Goal: Check status: Check status

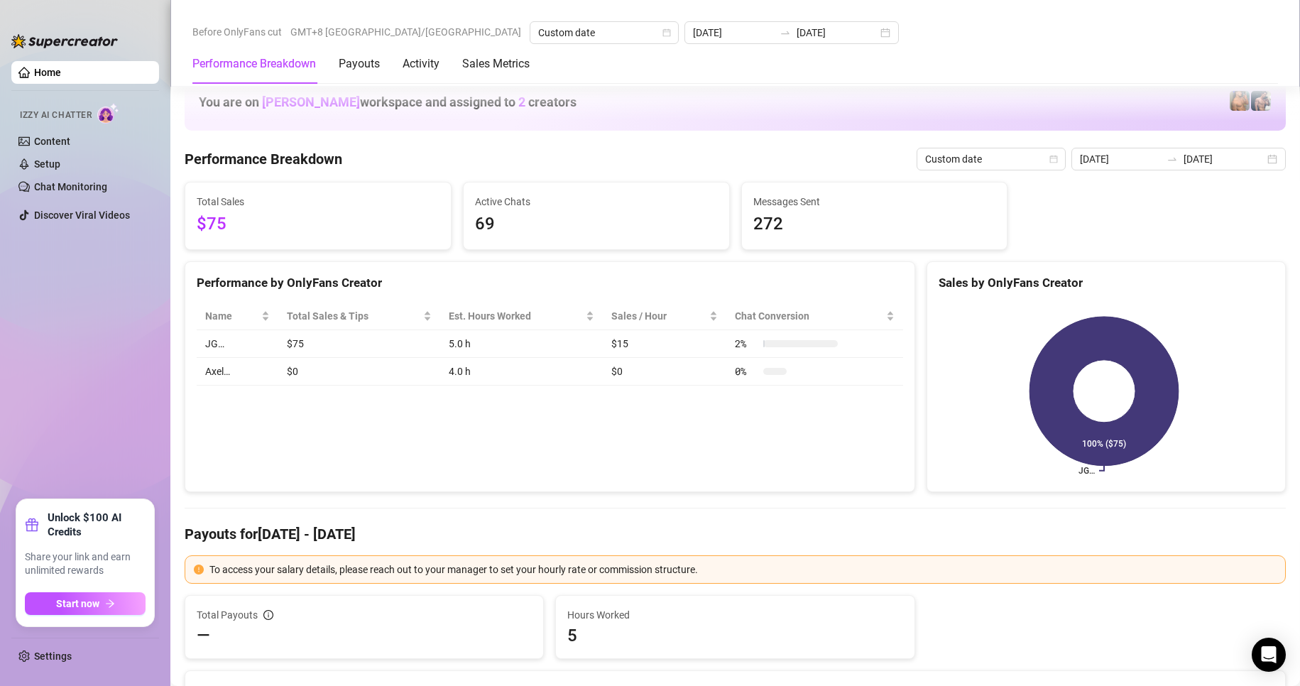
scroll to position [994, 0]
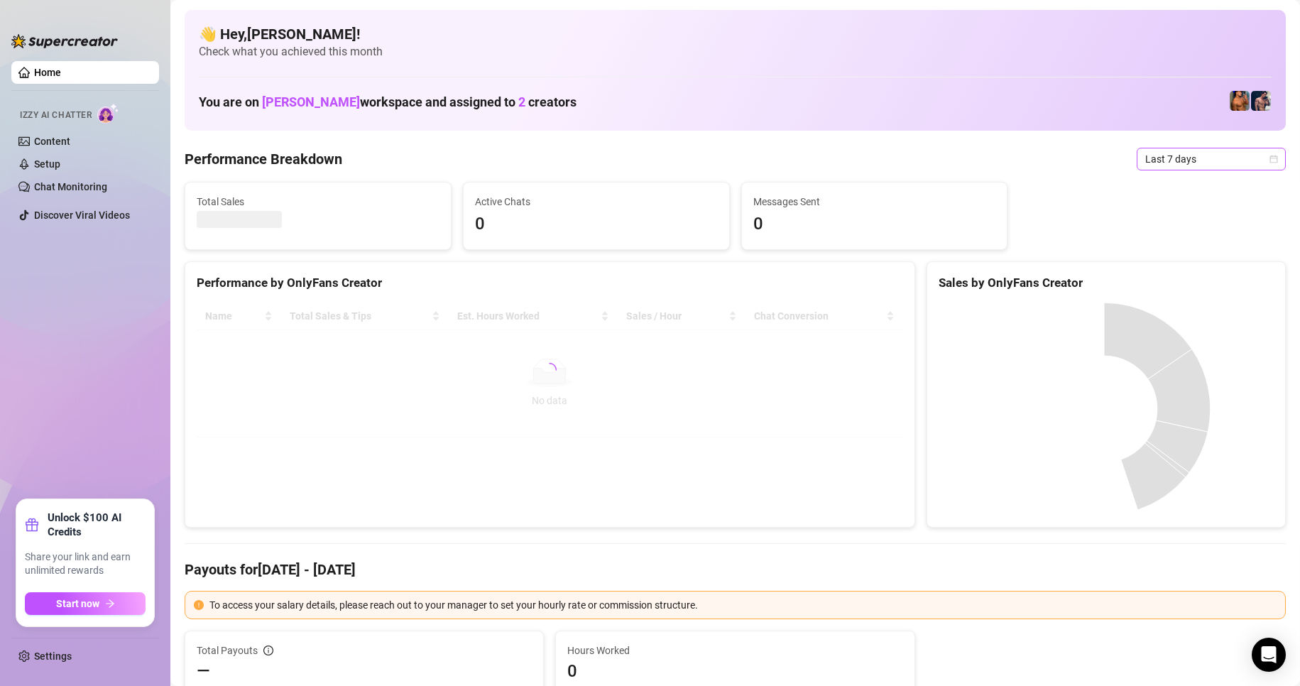
click at [1246, 164] on span "Last 7 days" at bounding box center [1211, 158] width 132 height 21
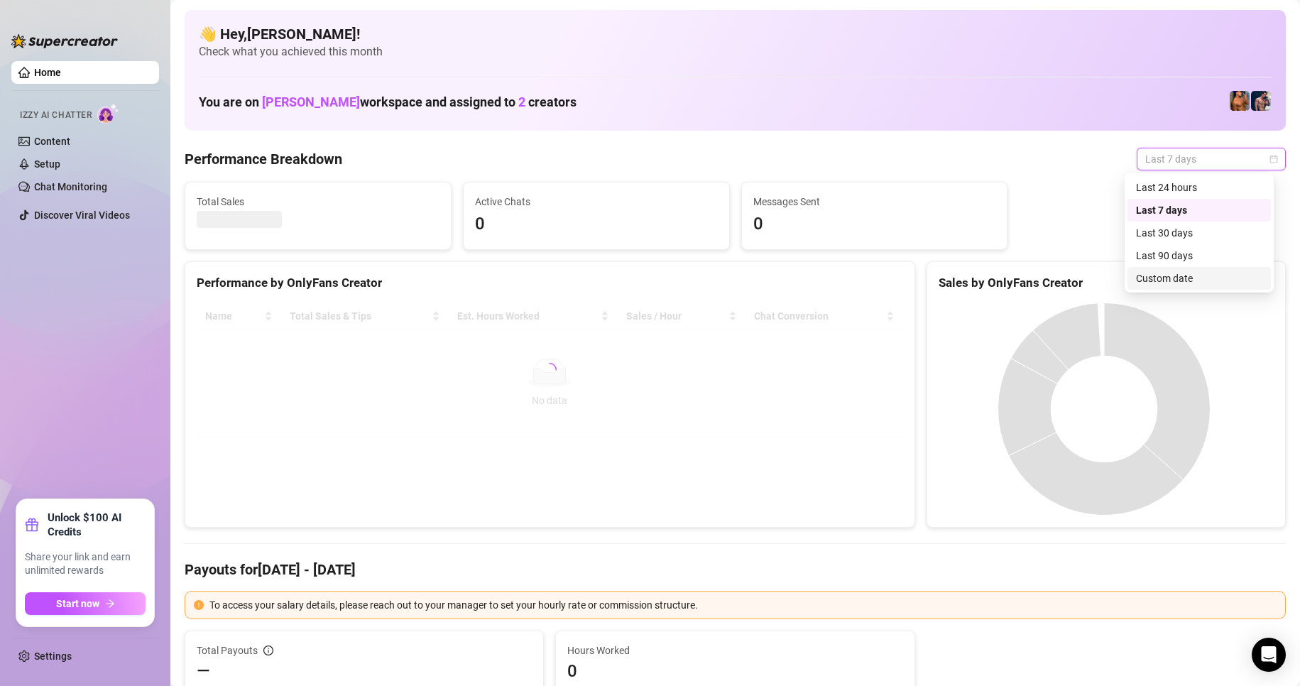
click at [1171, 275] on div "Custom date" at bounding box center [1199, 279] width 126 height 16
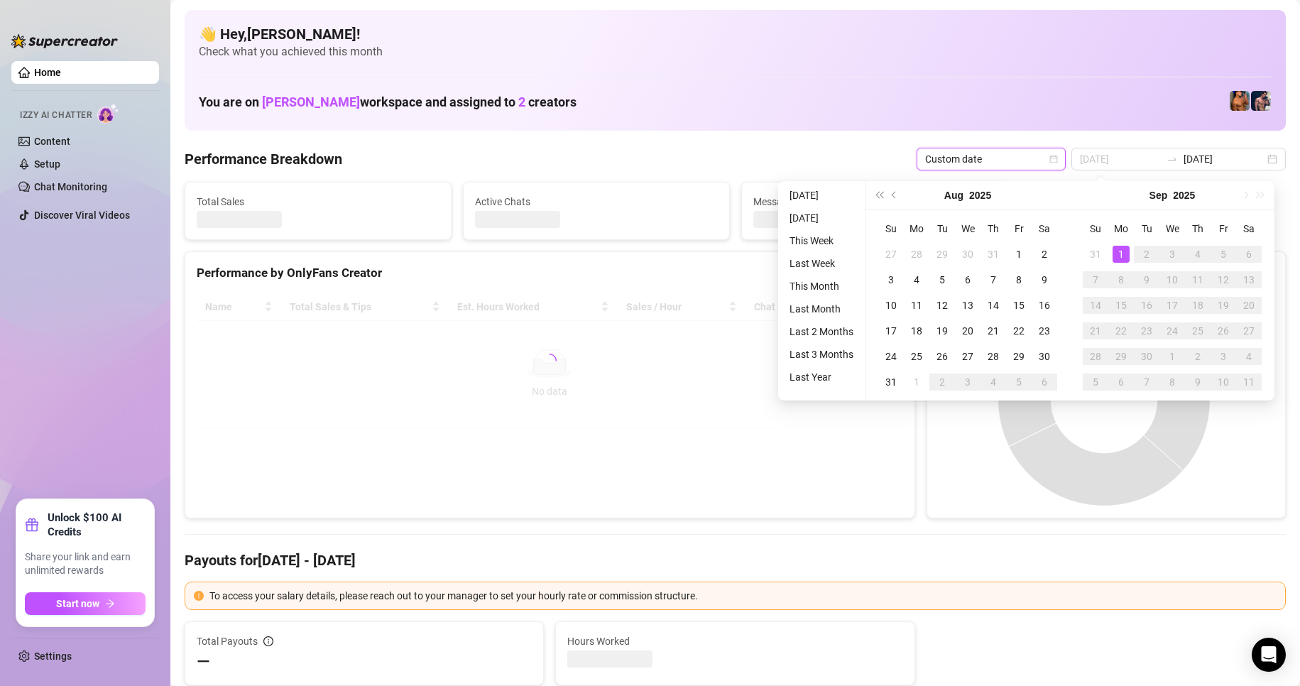
click at [1128, 256] on div "1" at bounding box center [1121, 254] width 17 height 17
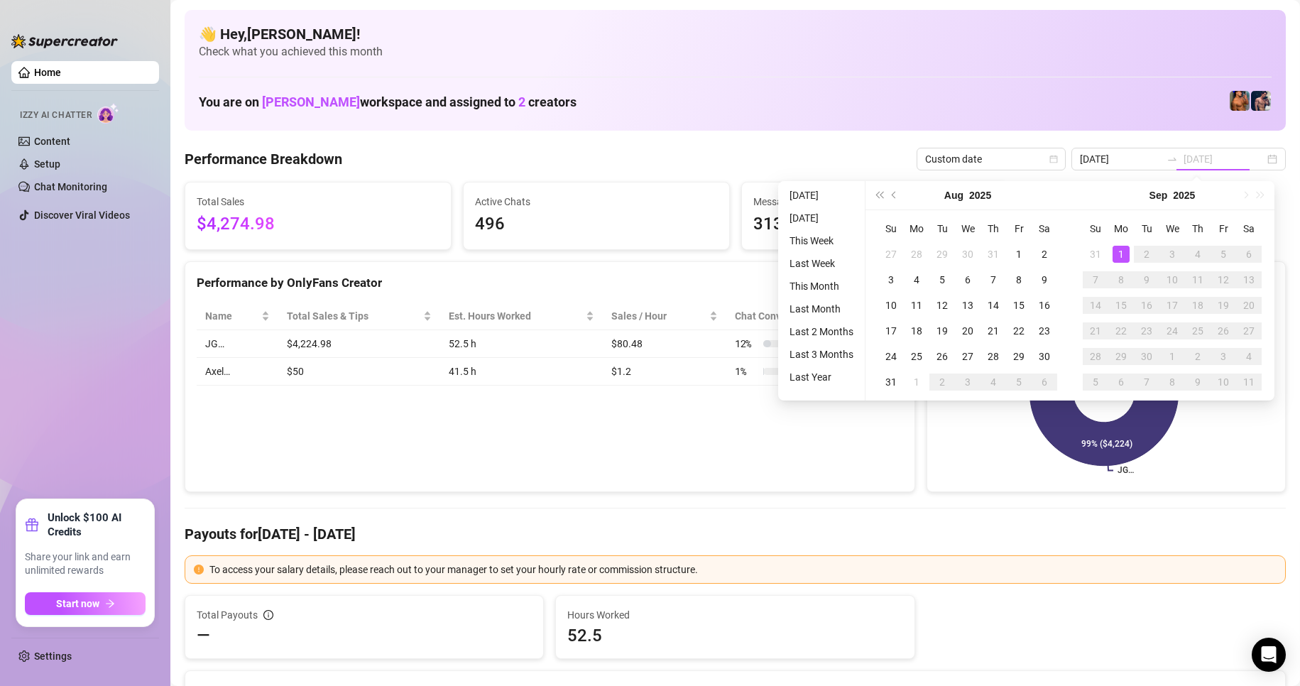
click at [1128, 256] on div "1" at bounding box center [1121, 254] width 17 height 17
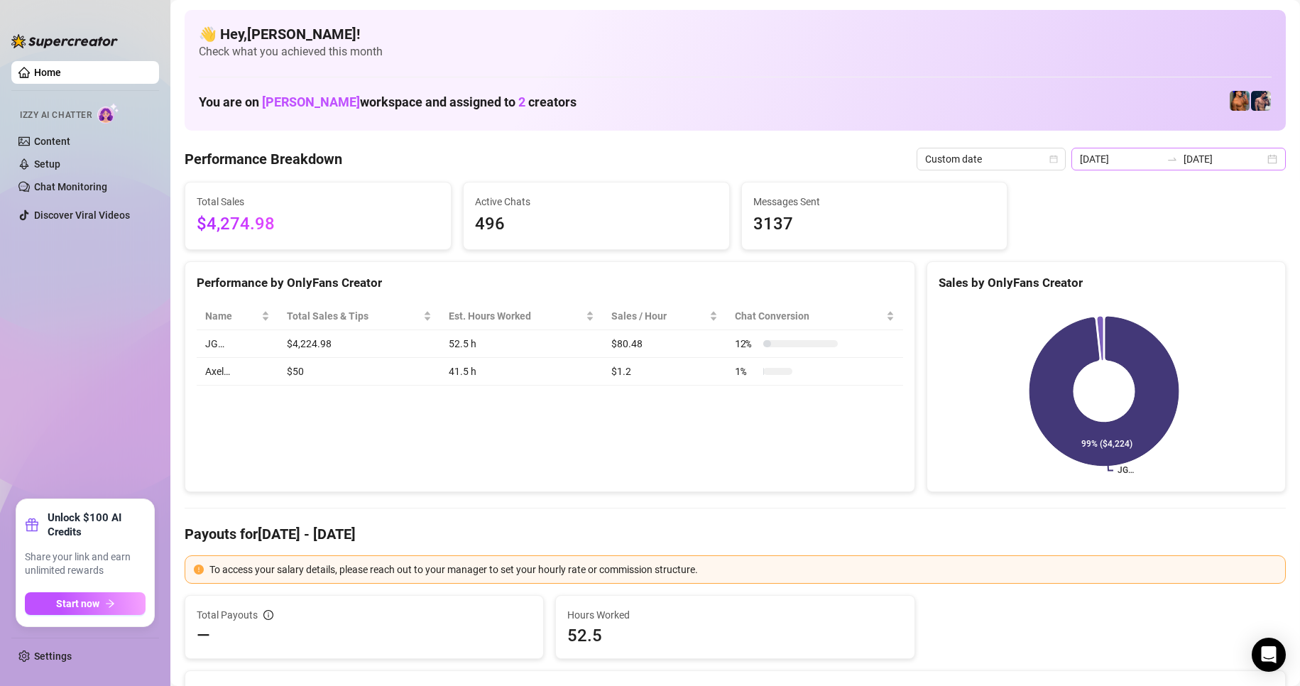
click at [1258, 162] on div "2025-08-25 2025-09-01" at bounding box center [1179, 159] width 214 height 23
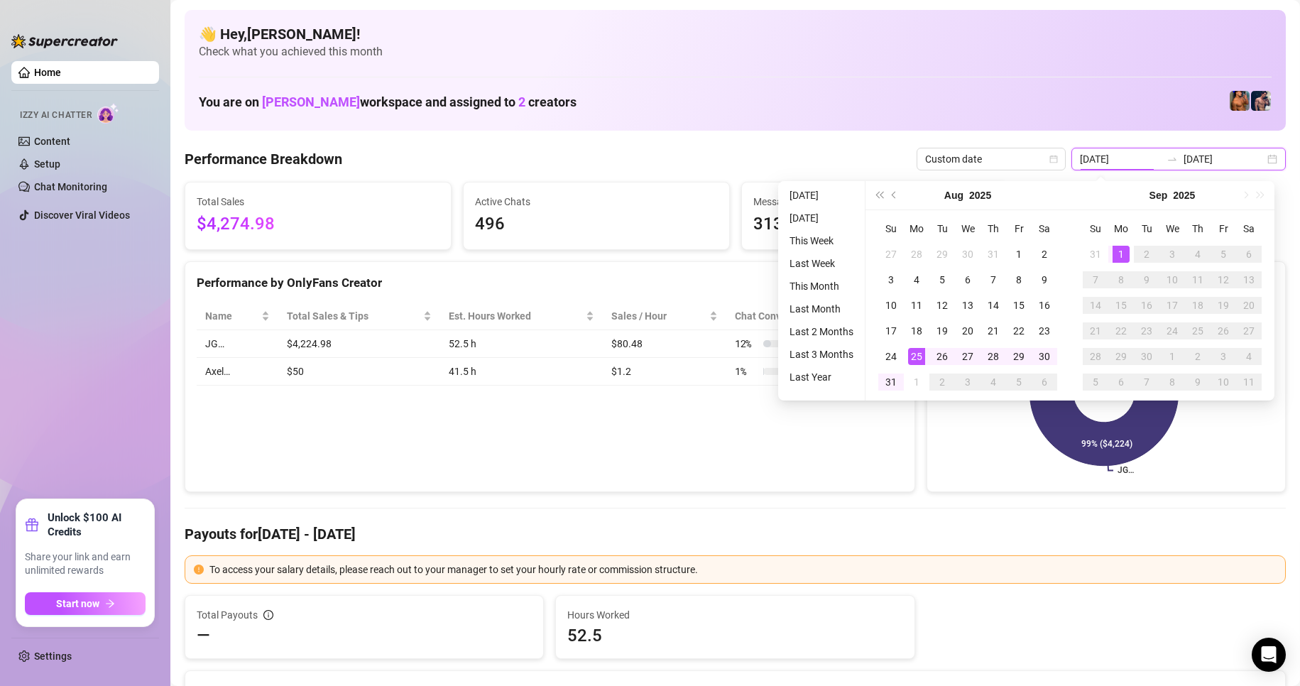
type input "[DATE]"
click at [1122, 249] on div "1" at bounding box center [1121, 254] width 17 height 17
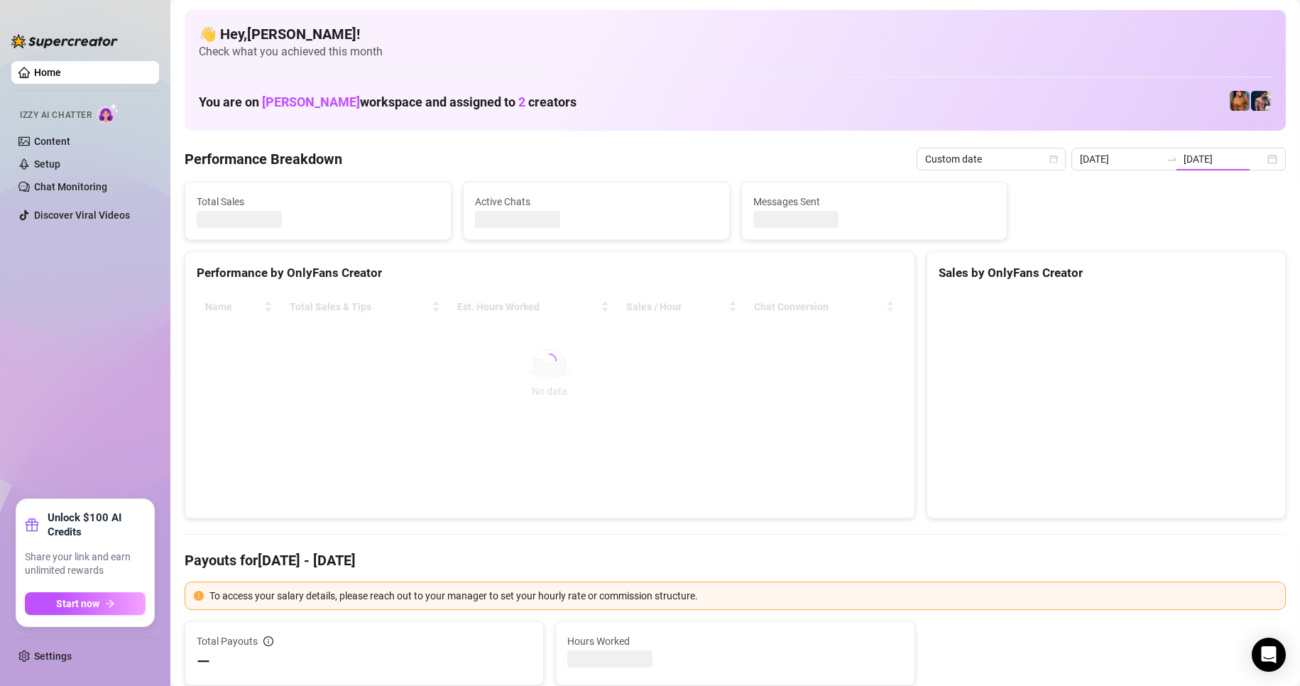
type input "[DATE]"
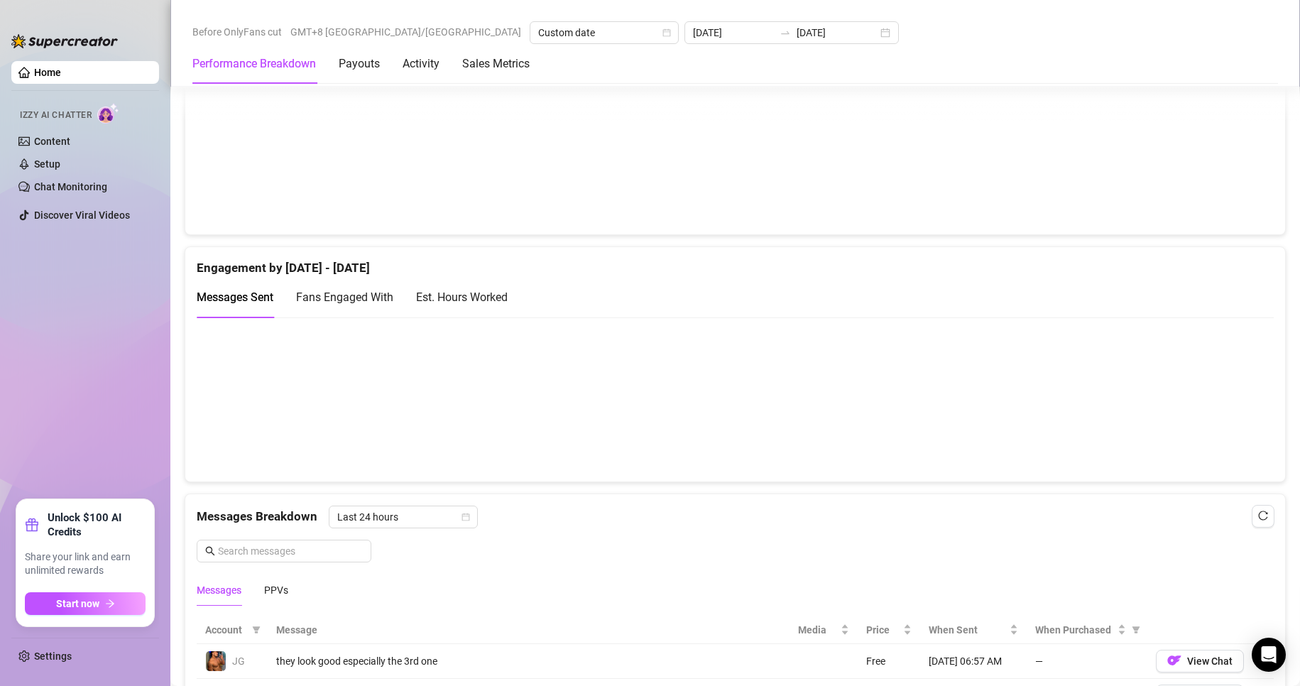
scroll to position [852, 0]
